Goal: Check status: Verify the current state of an ongoing process or item

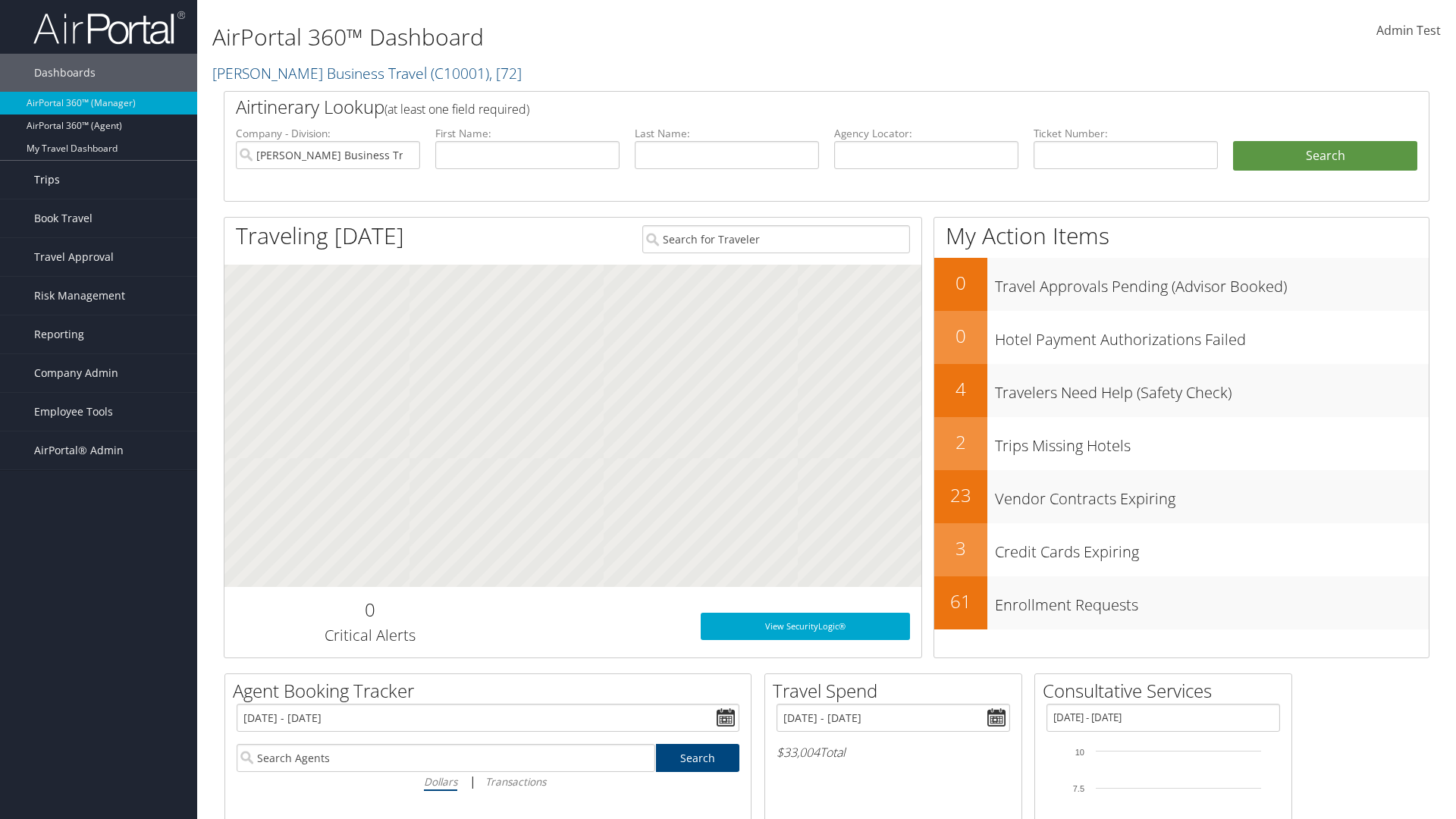
click at [99, 180] on link "Trips" at bounding box center [99, 180] width 197 height 38
click at [99, 255] on link "Past Trips" at bounding box center [99, 255] width 197 height 23
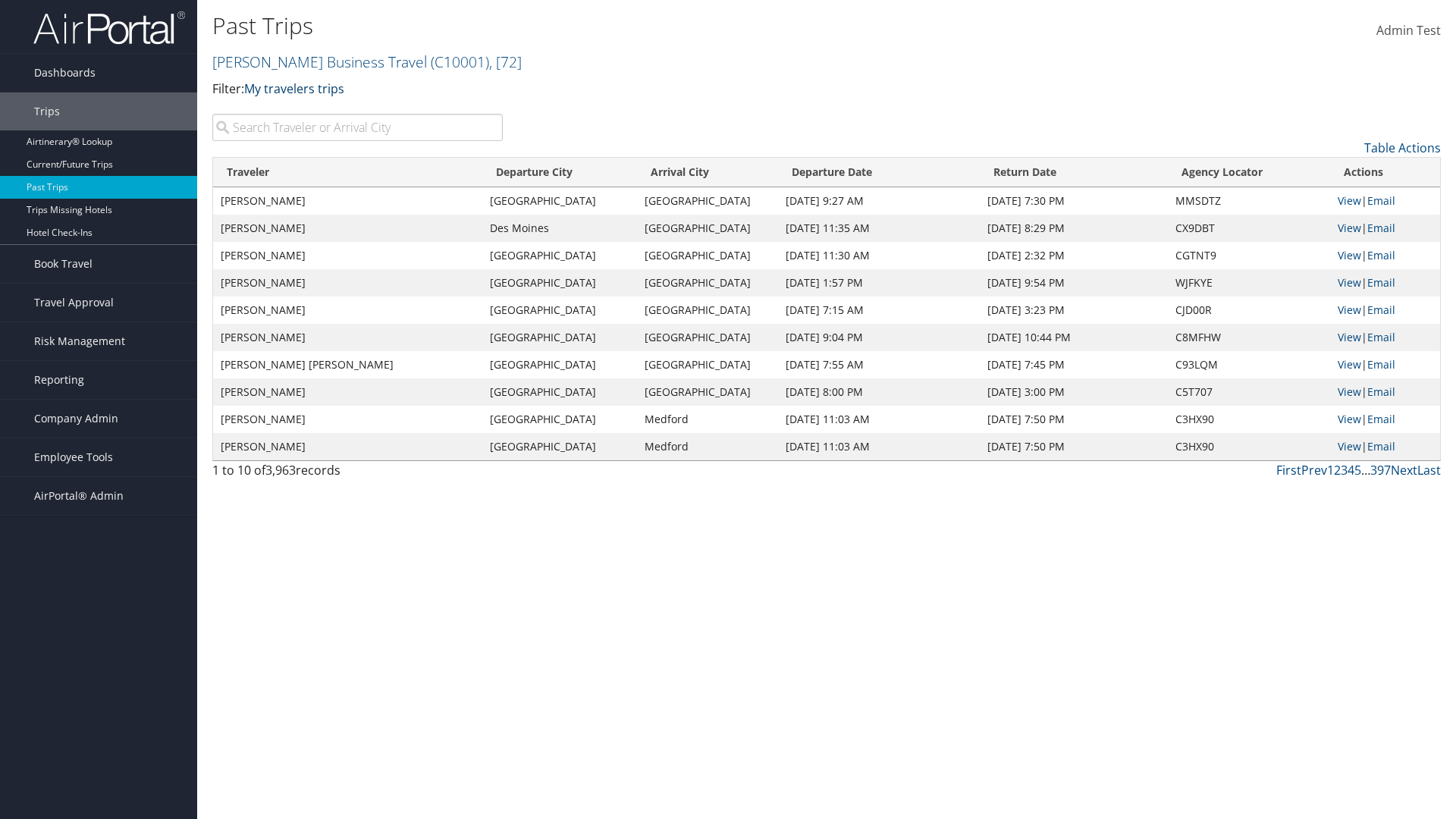
click at [297, 88] on link "My travelers trips" at bounding box center [295, 88] width 100 height 17
click at [347, 111] on link "My trips" at bounding box center [347, 112] width 200 height 25
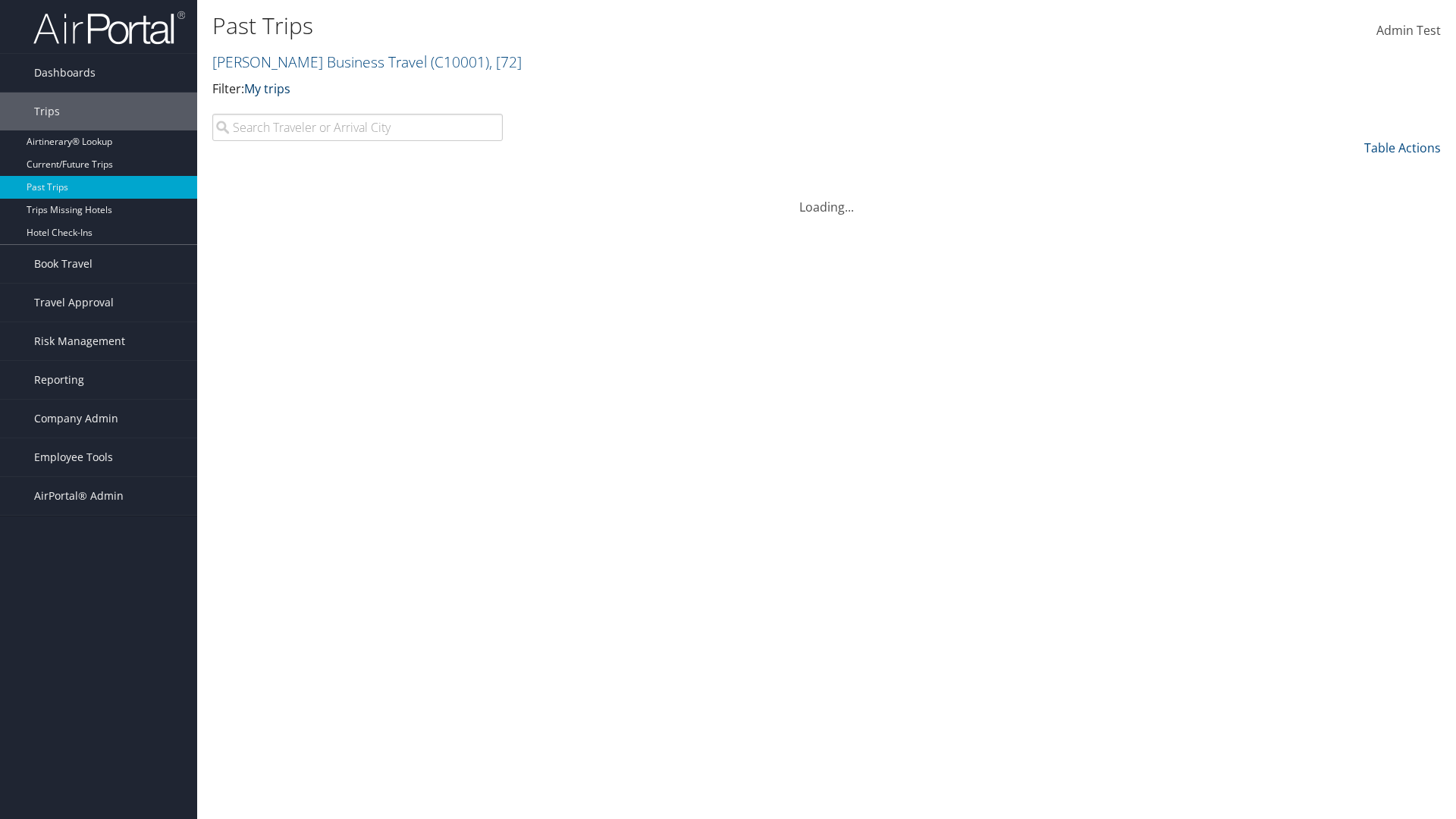
click at [270, 88] on link "My trips" at bounding box center [267, 88] width 46 height 17
click at [347, 111] on link "My travelers trips" at bounding box center [347, 112] width 200 height 25
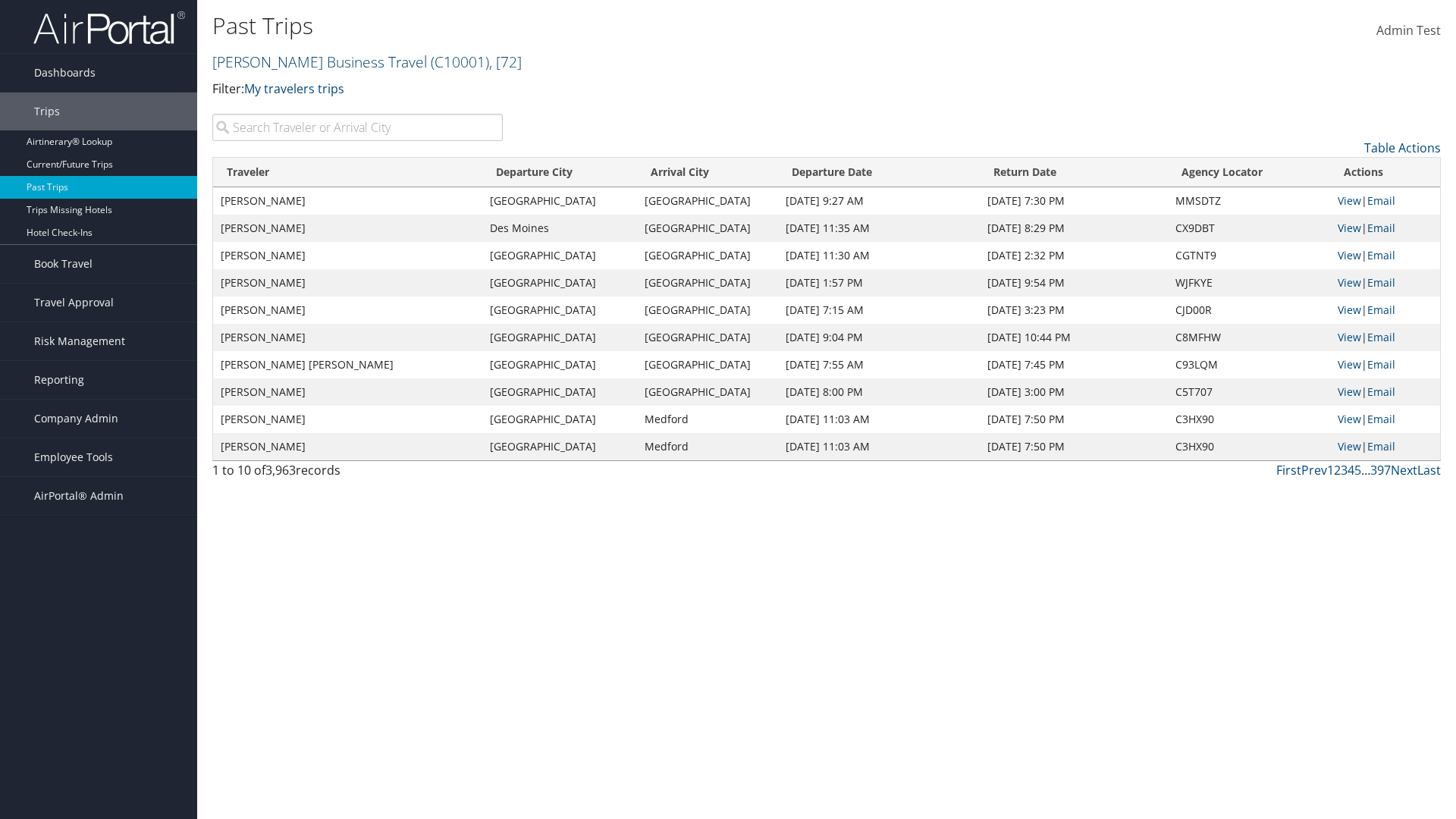
click at [312, 61] on link "Christopherson Business Travel ( C10001 ) , [ 72 ]" at bounding box center [367, 62] width 310 height 21
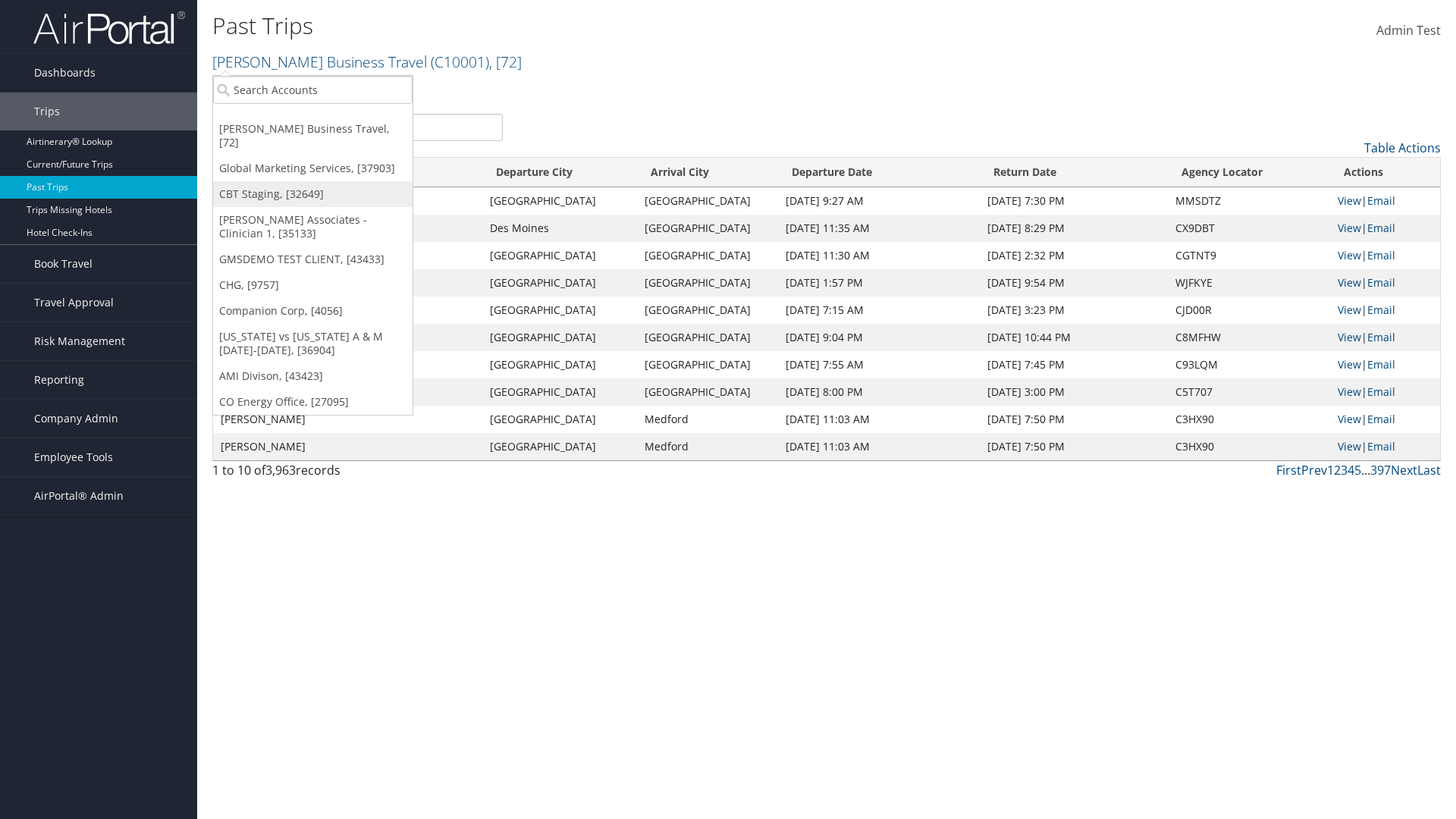
click at [312, 181] on link "CBT Staging, [32649]" at bounding box center [313, 194] width 200 height 25
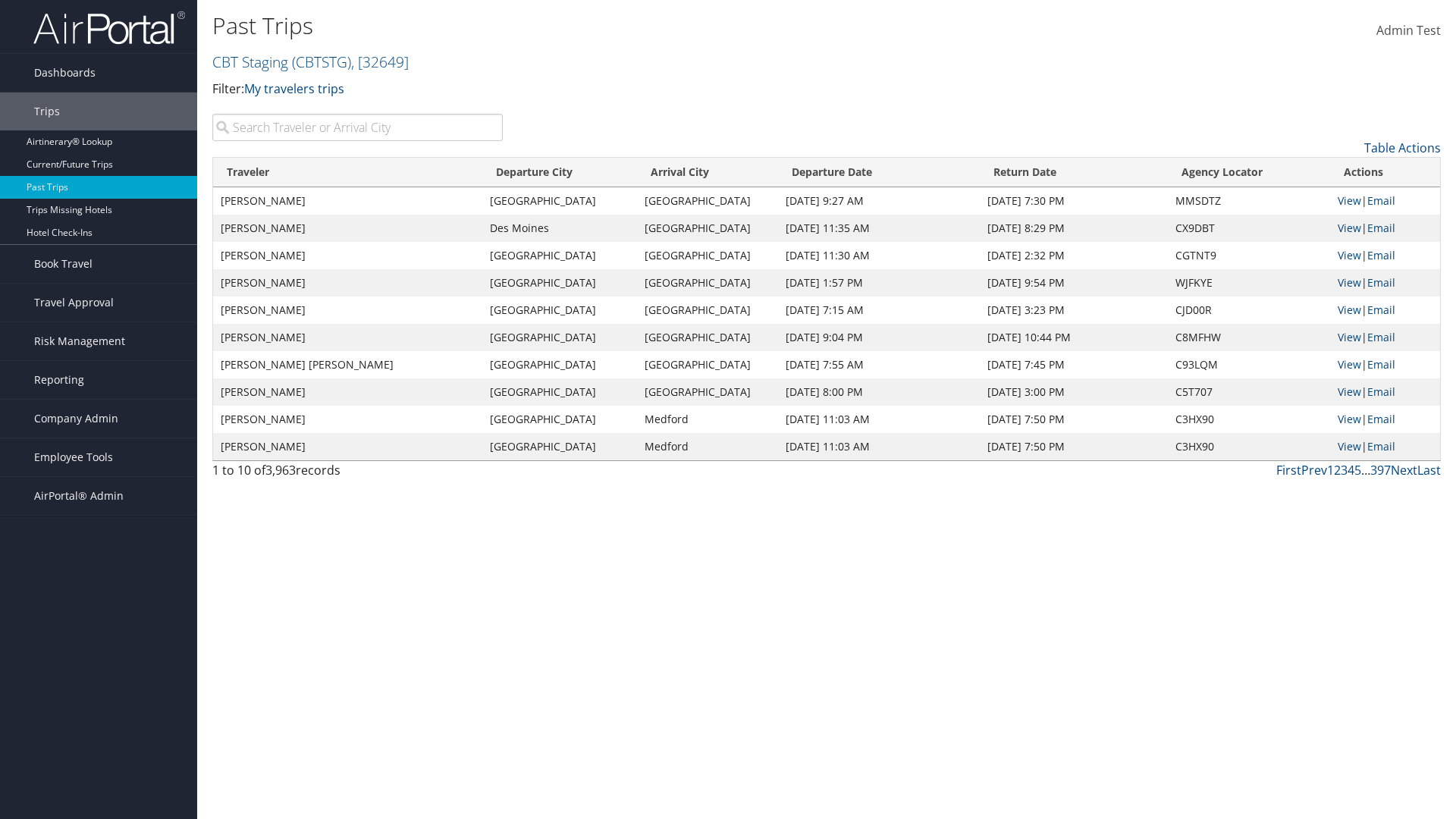
click at [349, 172] on th "Traveler" at bounding box center [348, 172] width 269 height 29
